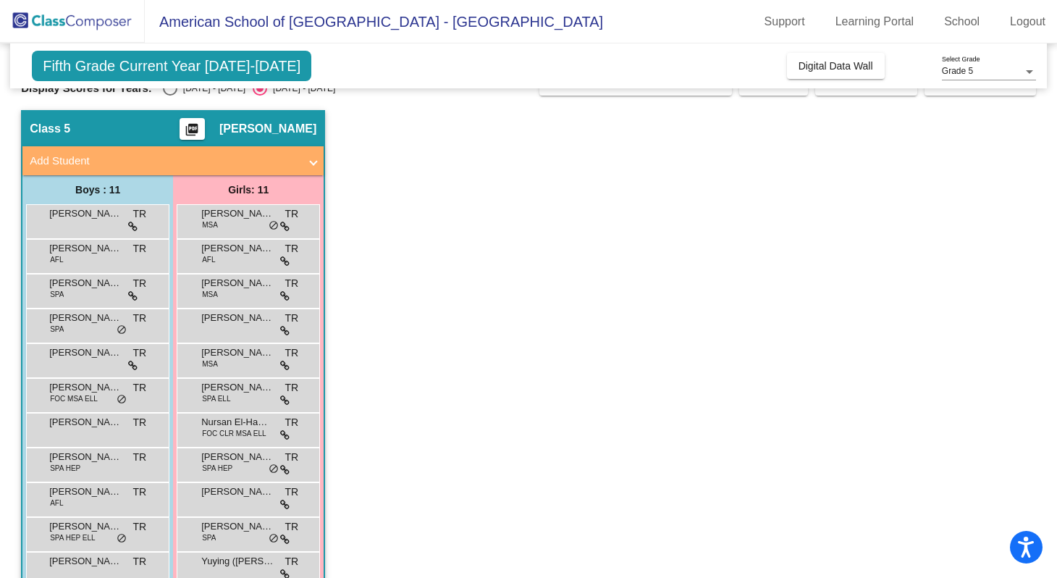
scroll to position [30, 0]
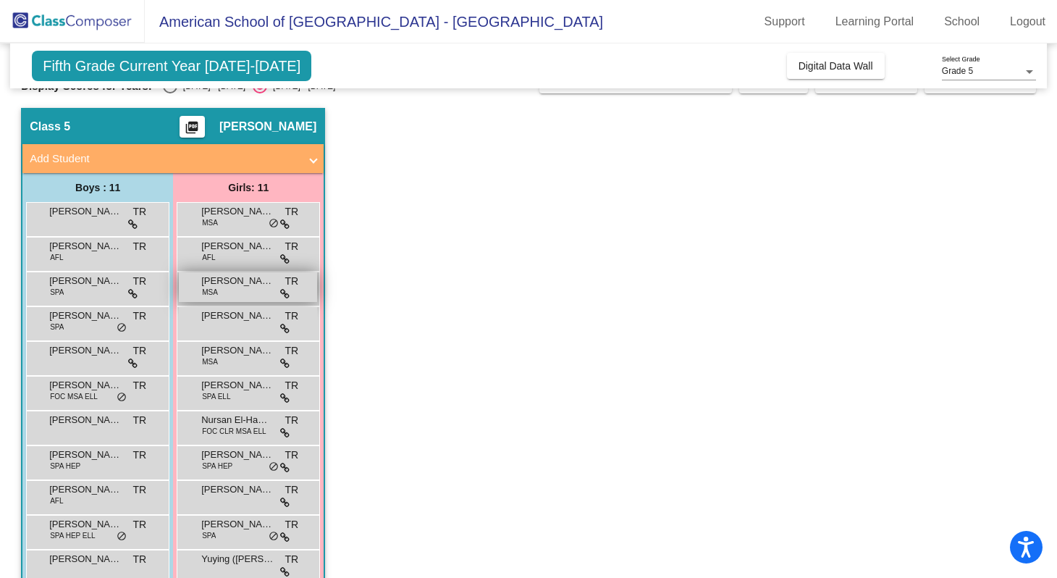
click at [250, 284] on span "[PERSON_NAME]" at bounding box center [237, 281] width 72 height 14
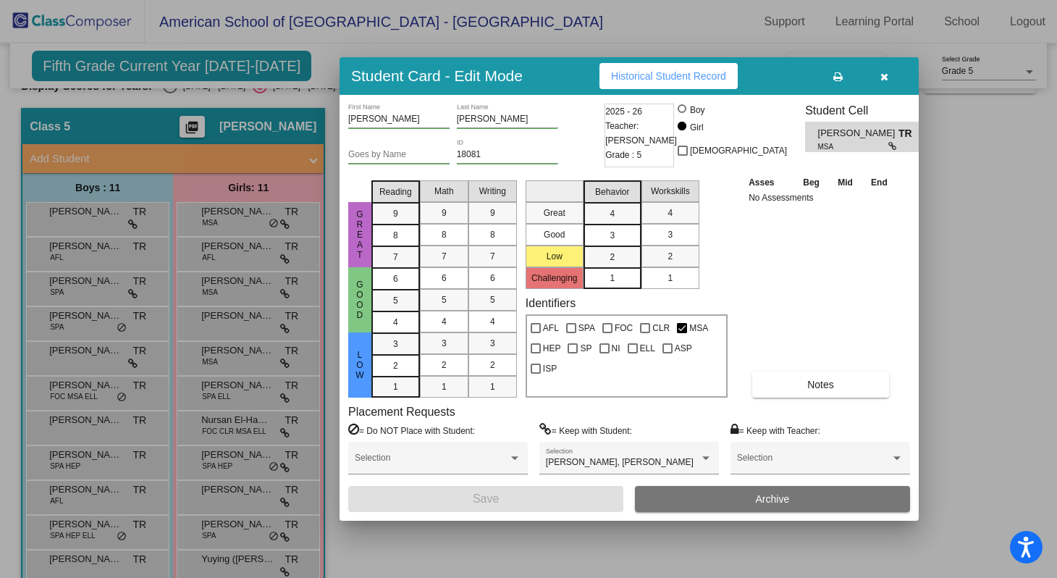
click at [886, 77] on icon "button" at bounding box center [884, 77] width 8 height 10
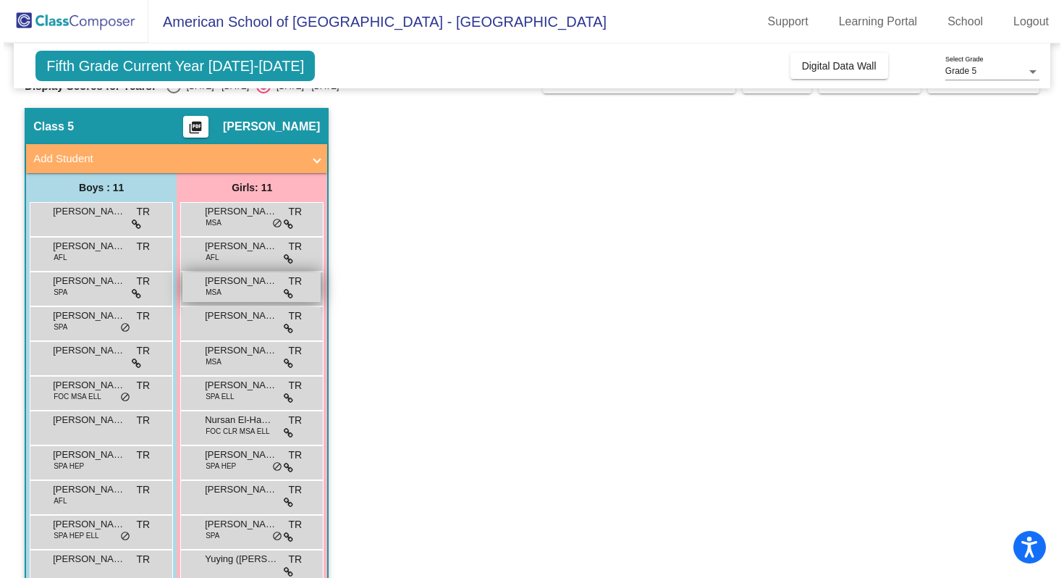
scroll to position [59, 0]
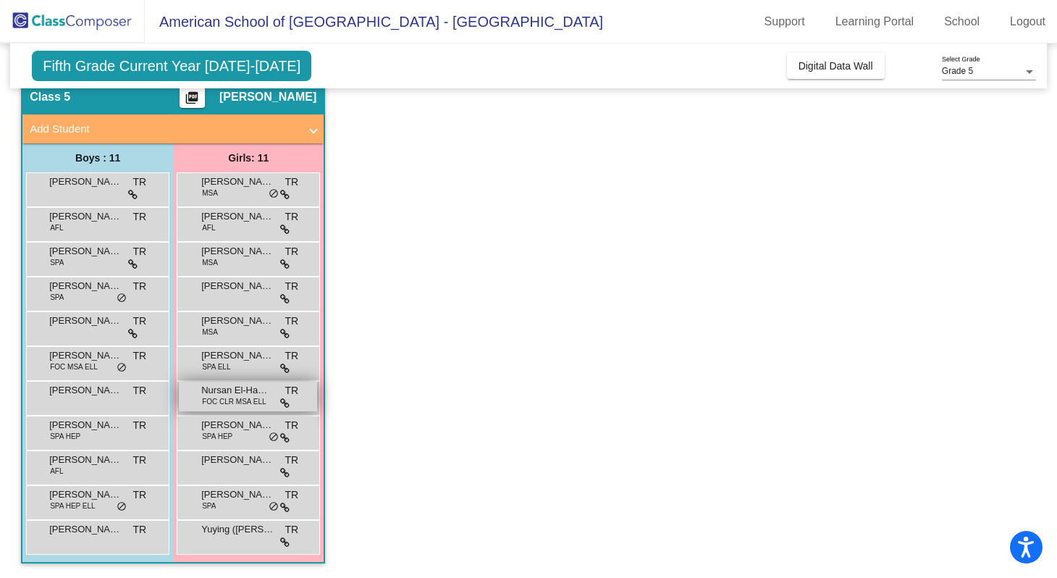
click at [242, 397] on span "FOC CLR MSA ELL" at bounding box center [234, 401] width 64 height 11
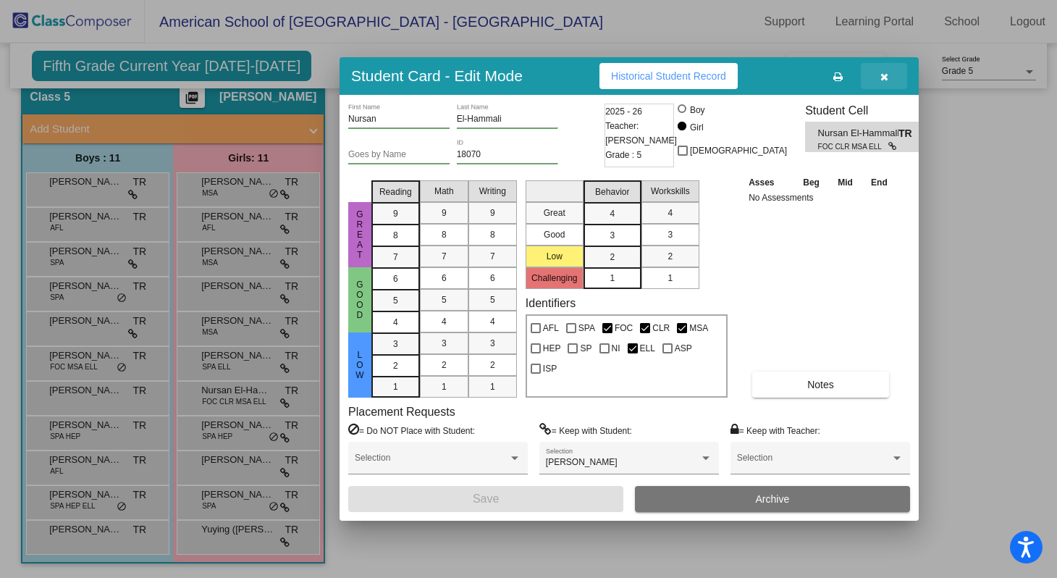
click at [885, 80] on icon "button" at bounding box center [884, 77] width 8 height 10
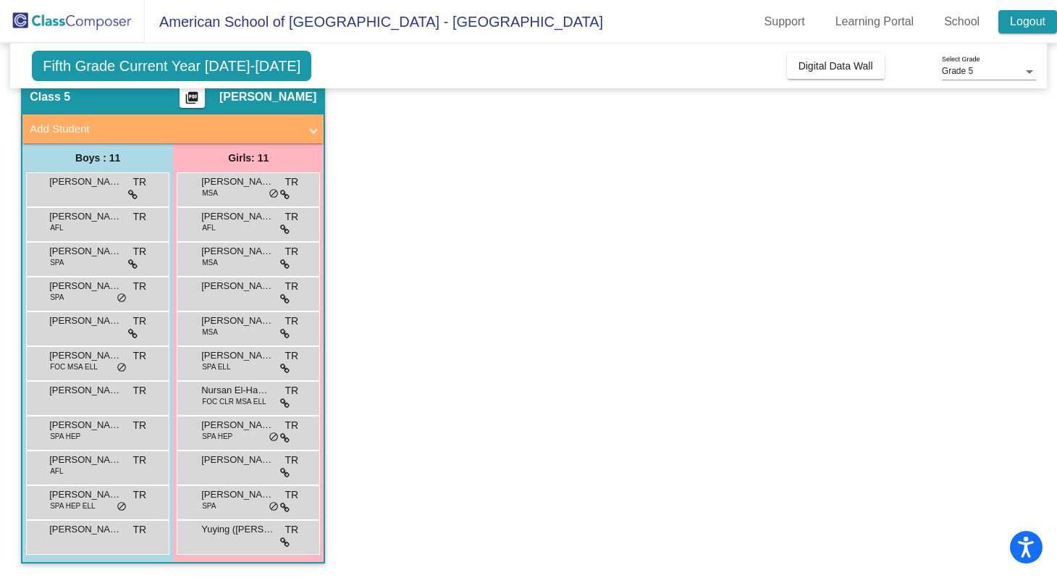
click at [1028, 26] on link "Logout" at bounding box center [1027, 21] width 59 height 23
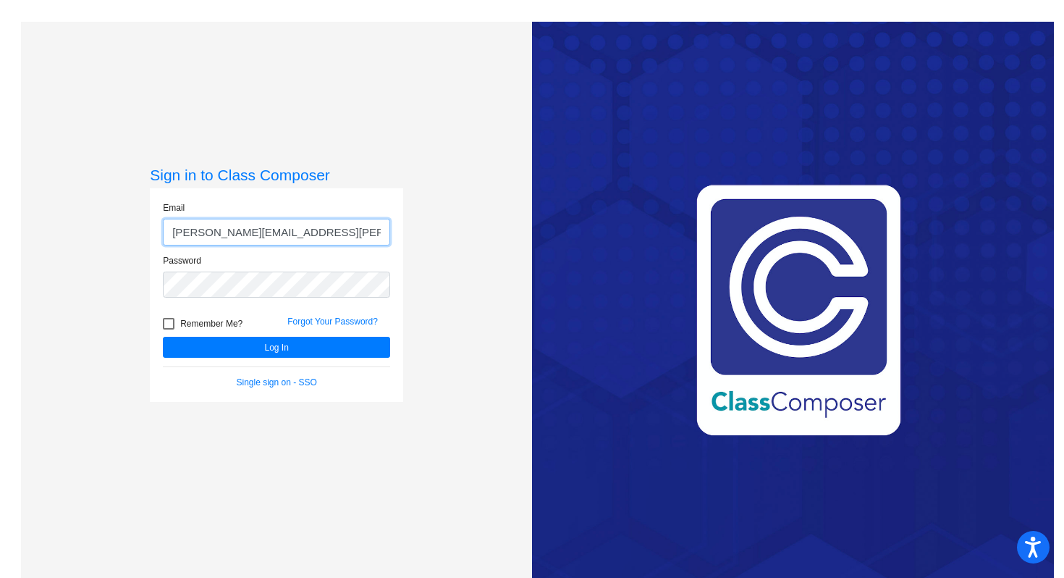
click at [295, 229] on input "[PERSON_NAME][EMAIL_ADDRESS][PERSON_NAME][DOMAIN_NAME]" at bounding box center [276, 232] width 227 height 27
type input "[EMAIL_ADDRESS][DOMAIN_NAME]"
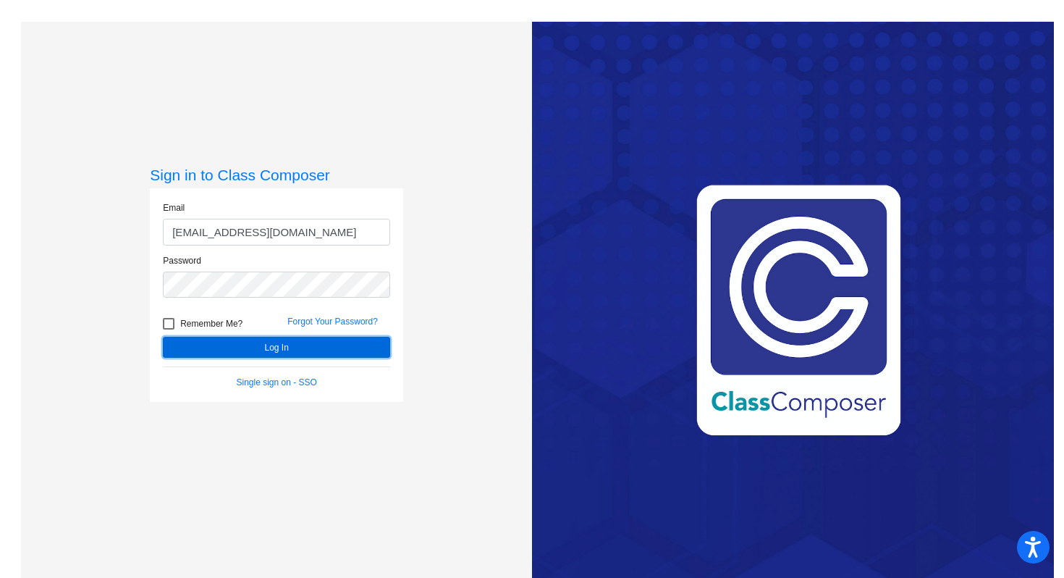
click at [269, 346] on button "Log In" at bounding box center [276, 347] width 227 height 21
